Goal: Register for event/course

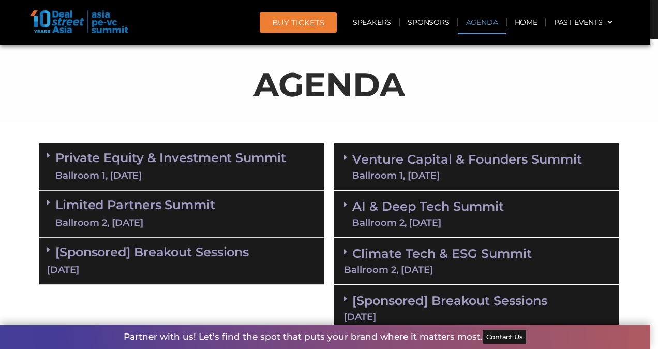
scroll to position [673, 0]
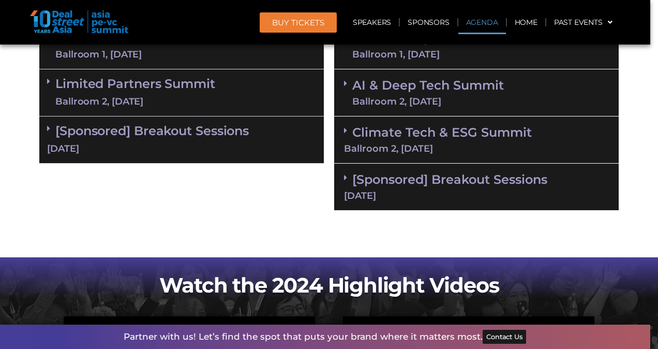
click at [459, 145] on div "Ballroom 2, [DATE]" at bounding box center [476, 148] width 265 height 9
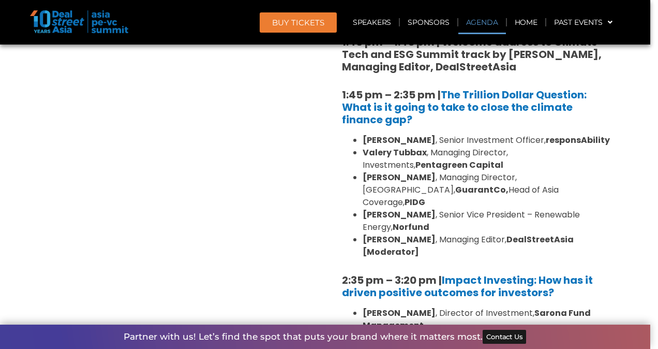
scroll to position [828, 0]
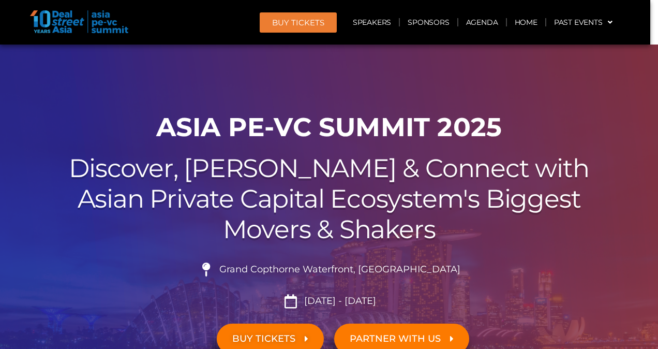
scroll to position [559, 0]
